Goal: Information Seeking & Learning: Find contact information

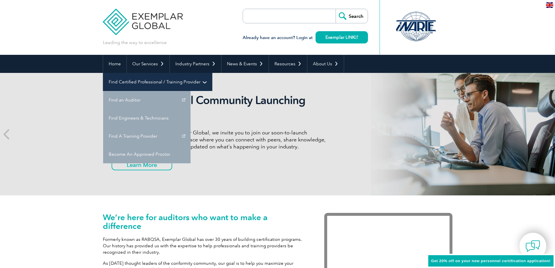
click at [212, 73] on link "Find Certified Professional / Training Provider" at bounding box center [157, 82] width 109 height 18
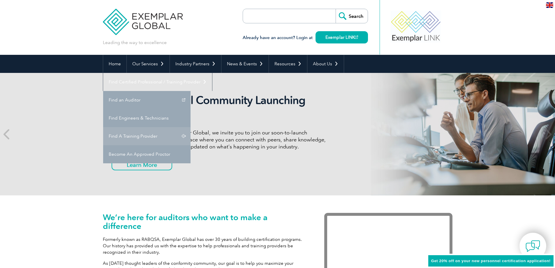
click at [190, 127] on link "Find A Training Provider" at bounding box center [146, 136] width 87 height 18
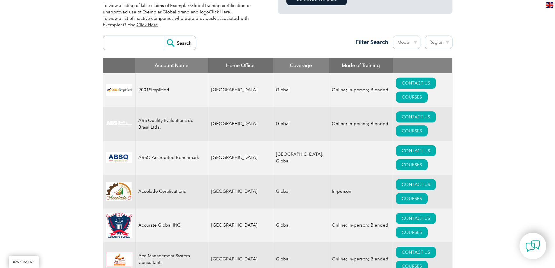
scroll to position [204, 0]
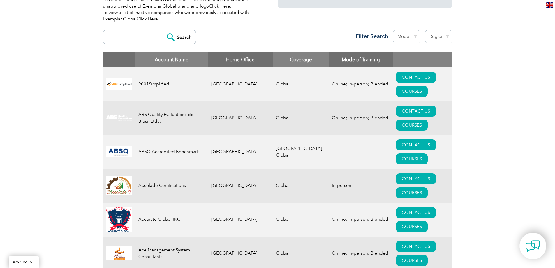
click at [442, 37] on select "Region [GEOGRAPHIC_DATA] [GEOGRAPHIC_DATA] [GEOGRAPHIC_DATA] [GEOGRAPHIC_DATA] …" at bounding box center [439, 37] width 28 height 14
select select "[GEOGRAPHIC_DATA]"
click at [425, 30] on select "Region [GEOGRAPHIC_DATA] [GEOGRAPHIC_DATA] [GEOGRAPHIC_DATA] [GEOGRAPHIC_DATA] …" at bounding box center [439, 37] width 28 height 14
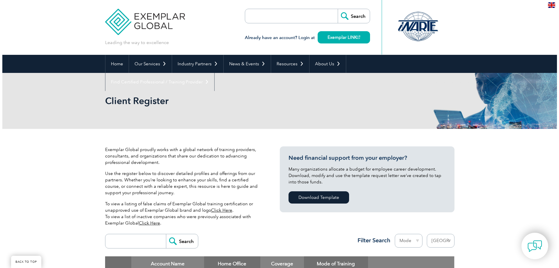
scroll to position [175, 0]
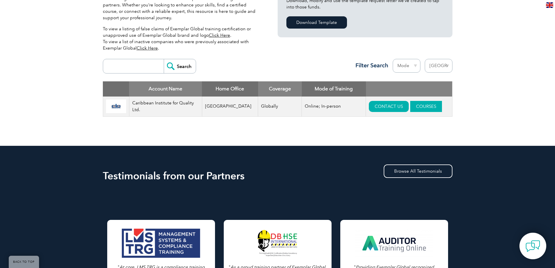
click at [428, 107] on link "COURSES" at bounding box center [426, 106] width 32 height 11
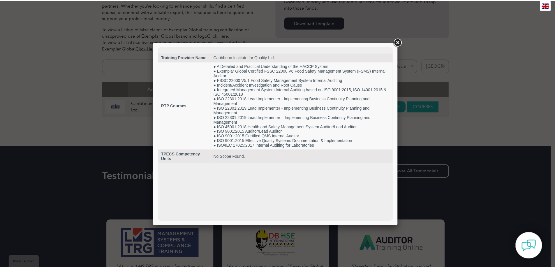
scroll to position [0, 0]
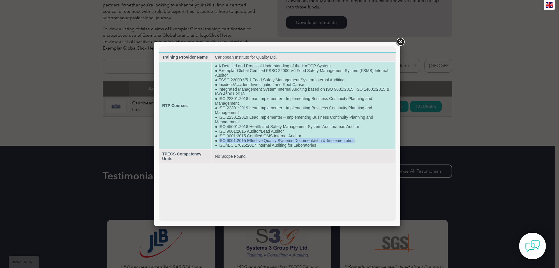
drag, startPoint x: 356, startPoint y: 140, endPoint x: 218, endPoint y: 141, distance: 138.0
click at [218, 141] on td "● A Detailed and Practical Understanding of the HACCP System ● Exemplar Global …" at bounding box center [303, 105] width 183 height 87
copy td "ISO 9001:2015 Effective Quality Systems Documentation & Implementation"
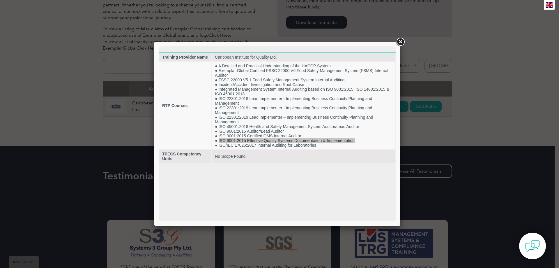
click at [402, 42] on link at bounding box center [400, 42] width 10 height 10
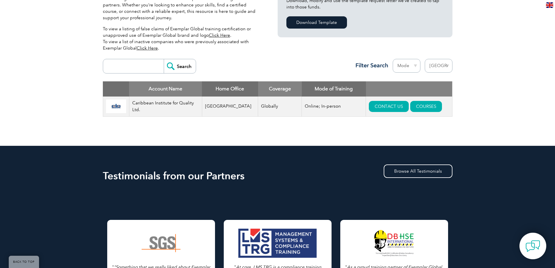
click at [449, 66] on select "Region [GEOGRAPHIC_DATA] [GEOGRAPHIC_DATA] [GEOGRAPHIC_DATA] [GEOGRAPHIC_DATA] …" at bounding box center [439, 66] width 28 height 14
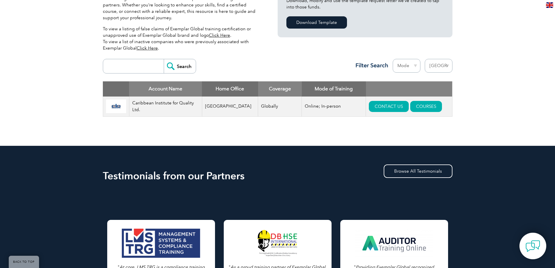
select select "[GEOGRAPHIC_DATA]"
click at [425, 59] on select "Region [GEOGRAPHIC_DATA] [GEOGRAPHIC_DATA] [GEOGRAPHIC_DATA] [GEOGRAPHIC_DATA] …" at bounding box center [439, 66] width 28 height 14
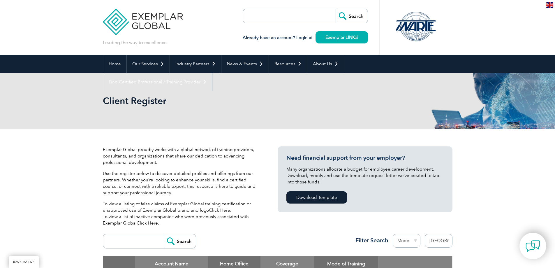
select select "United States"
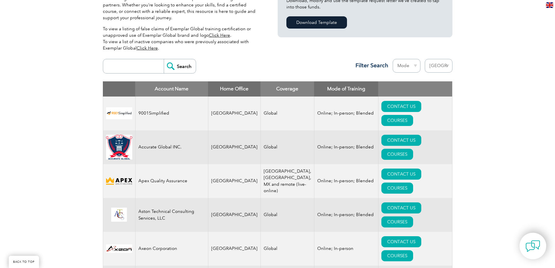
scroll to position [175, 0]
click at [381, 106] on link "CONTACT US" at bounding box center [401, 106] width 40 height 11
